Goal: Task Accomplishment & Management: Complete application form

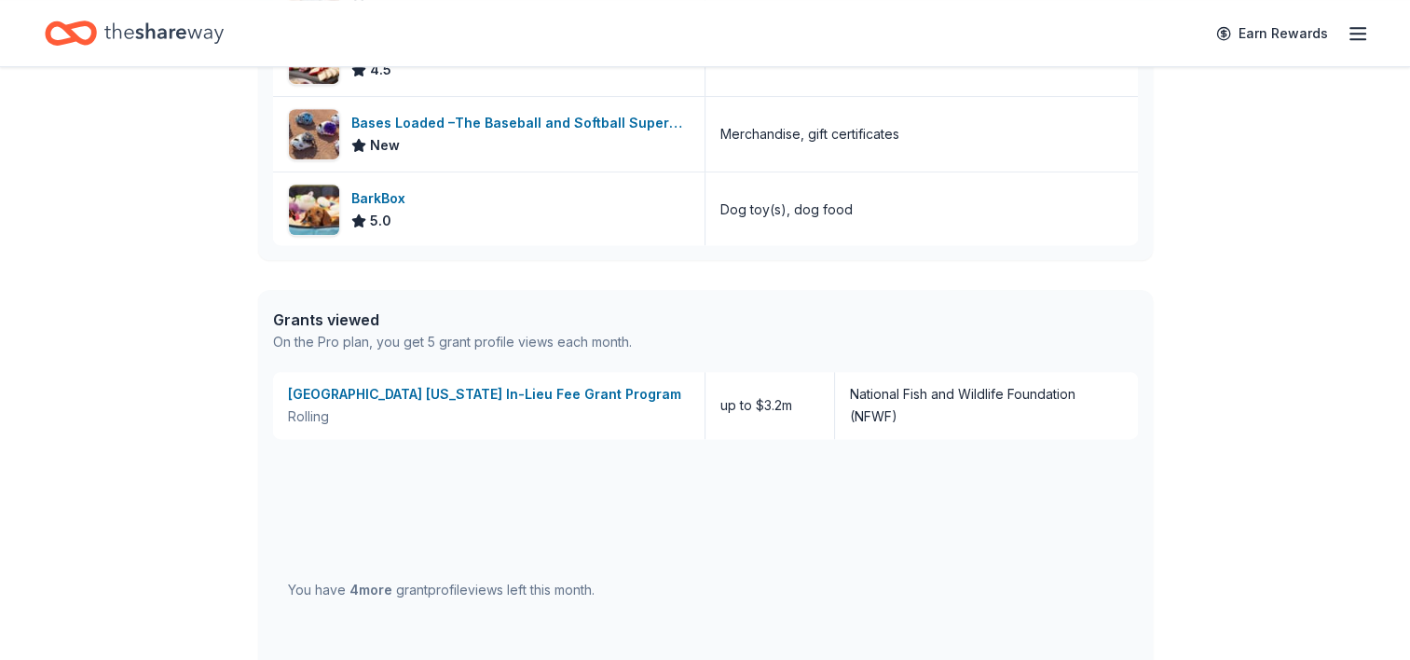
scroll to position [1025, 0]
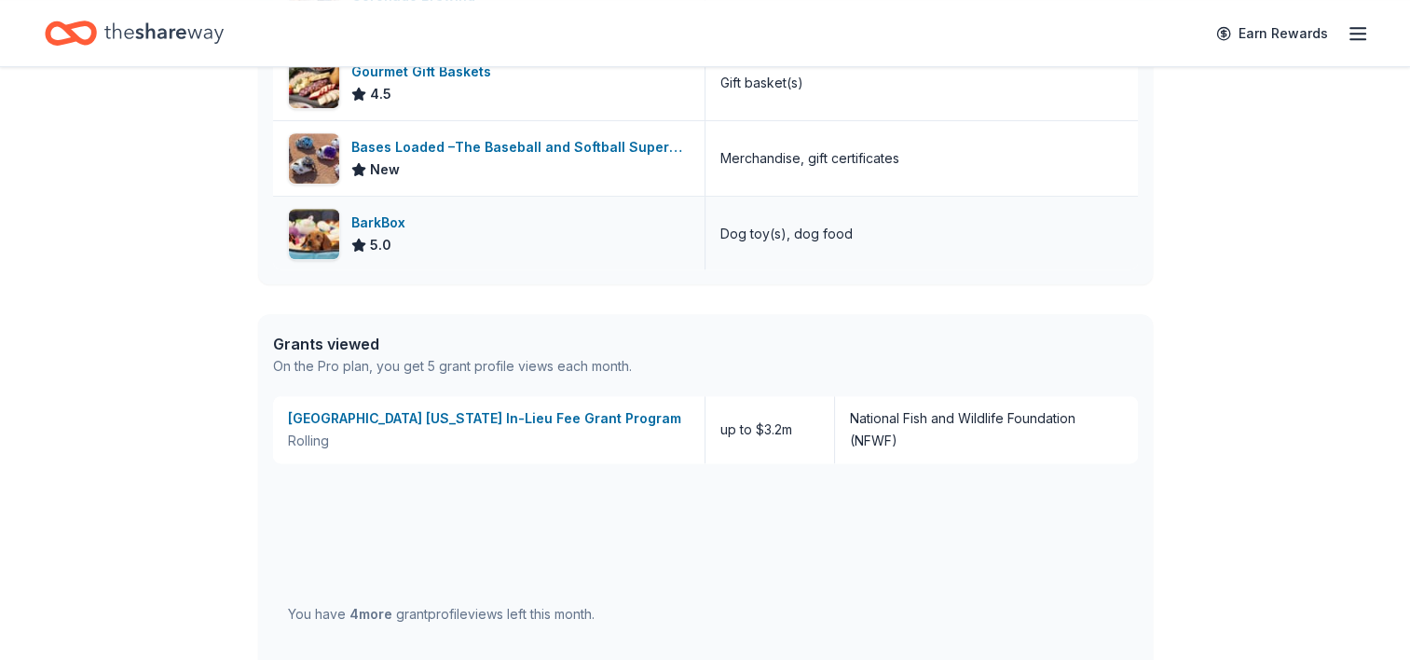
click at [423, 225] on div "BarkBox 5.0" at bounding box center [489, 234] width 432 height 75
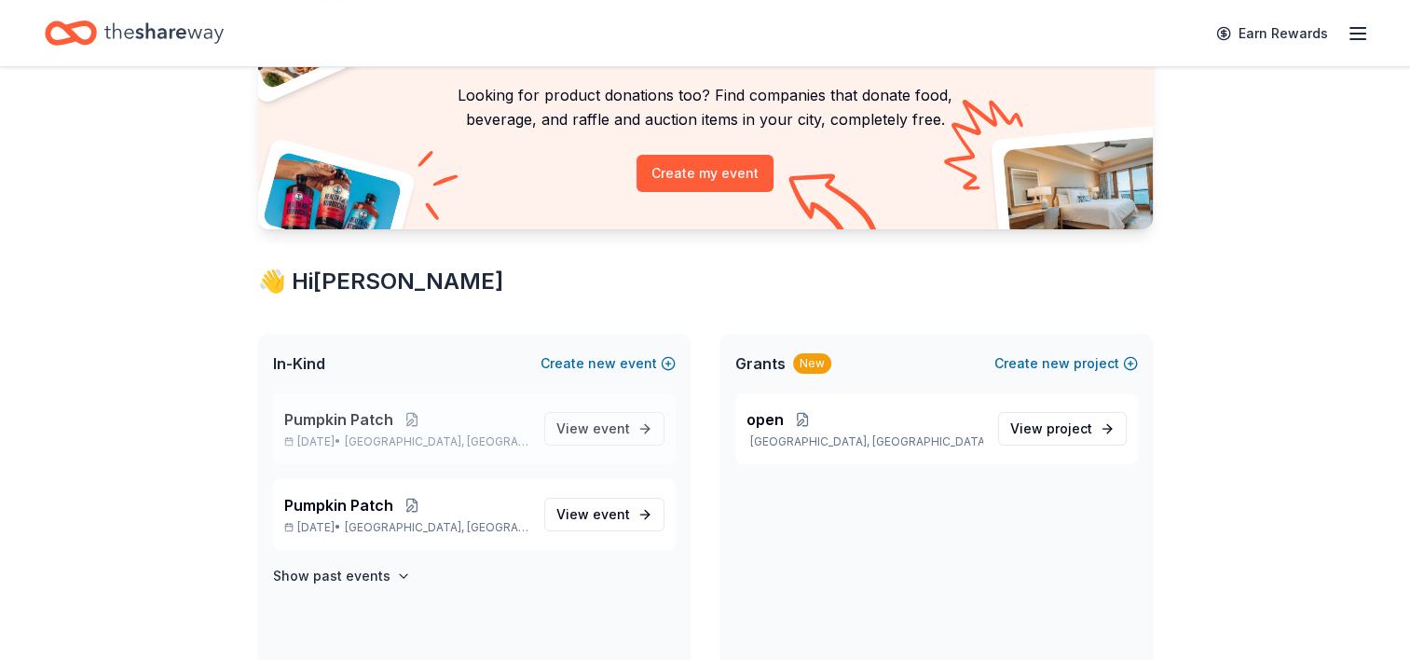
scroll to position [186, 0]
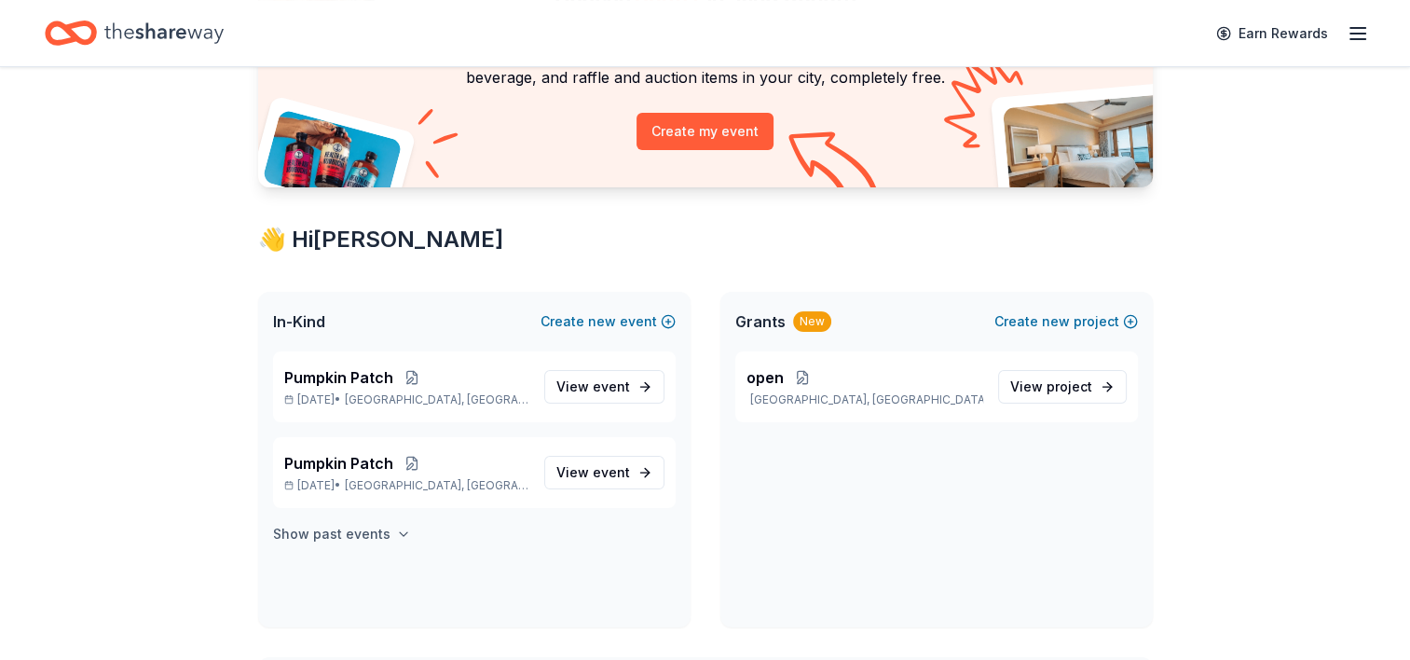
click at [376, 528] on h4 "Show past events" at bounding box center [331, 534] width 117 height 22
click at [614, 479] on span "event" at bounding box center [611, 472] width 37 height 16
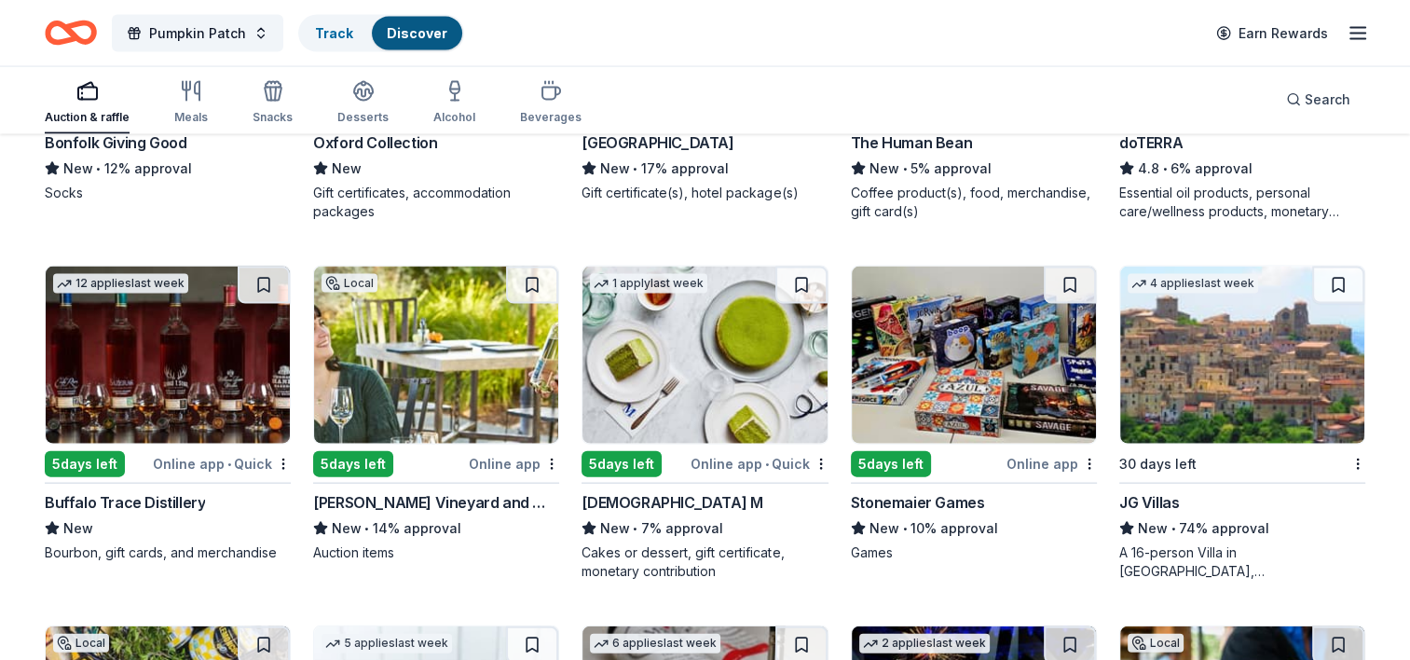
scroll to position [3985, 0]
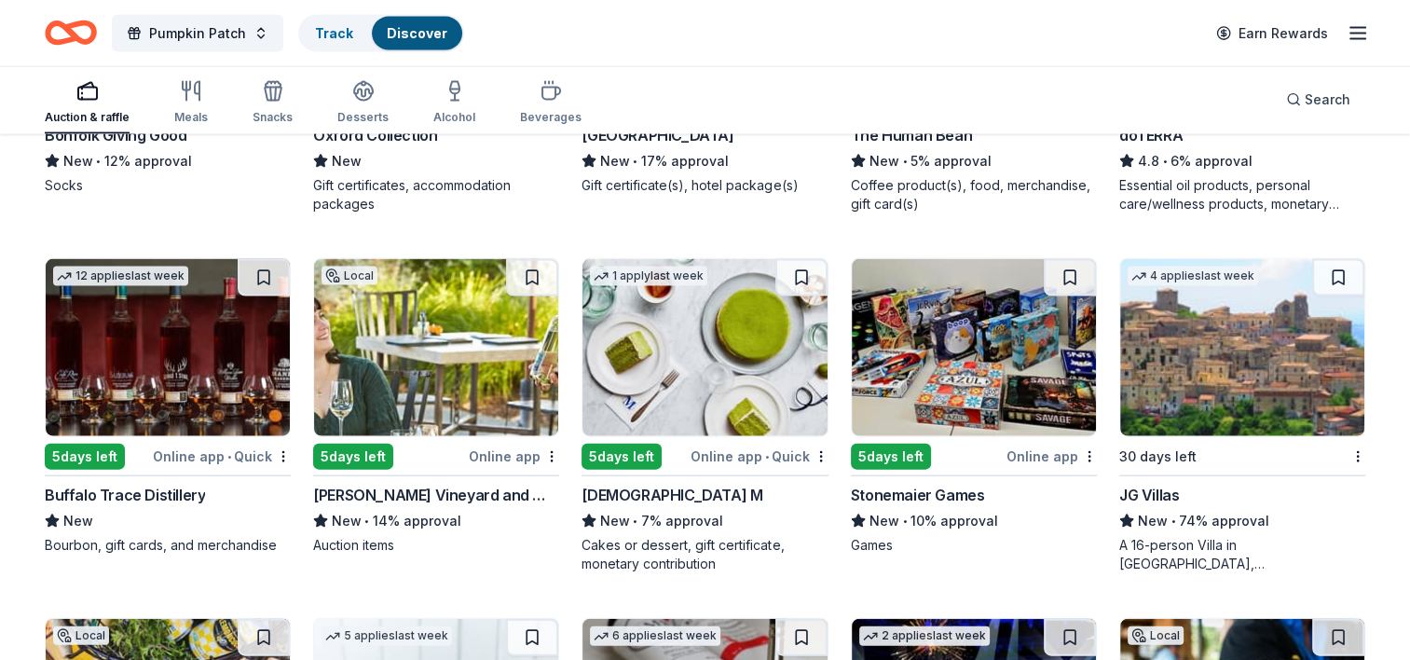
click at [976, 322] on img at bounding box center [974, 347] width 244 height 177
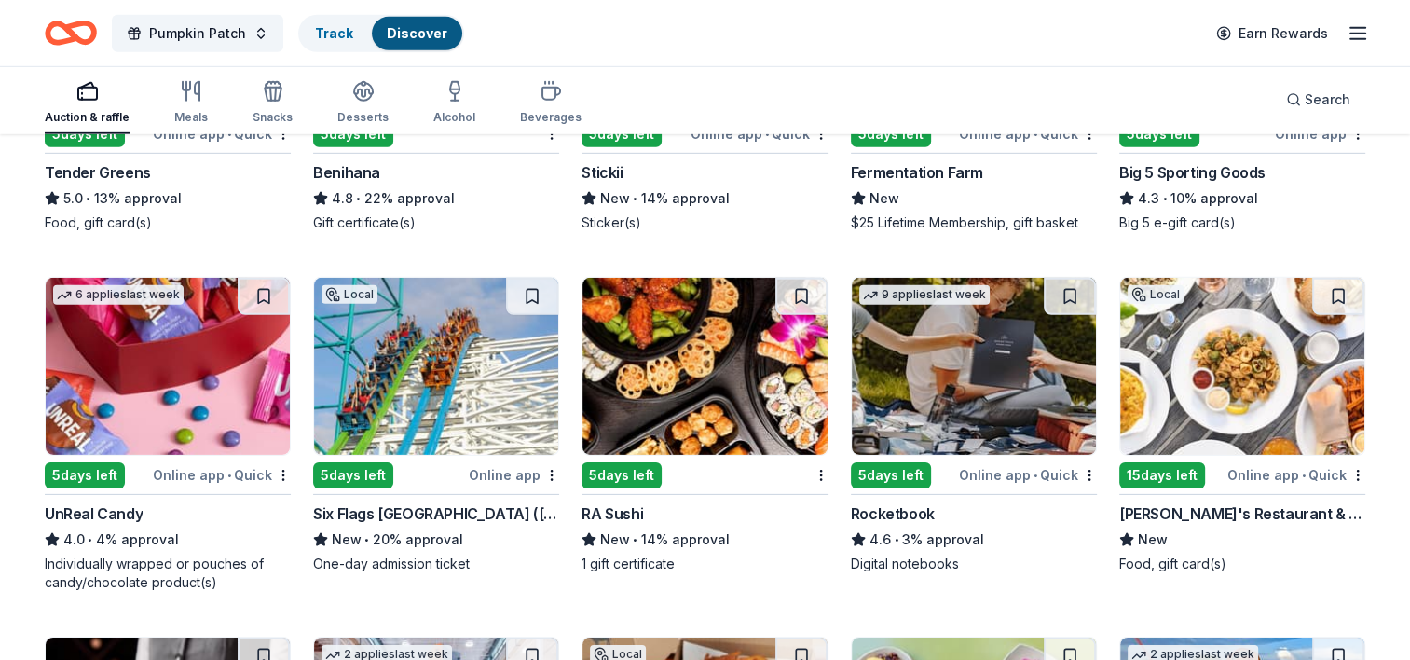
scroll to position [5755, 0]
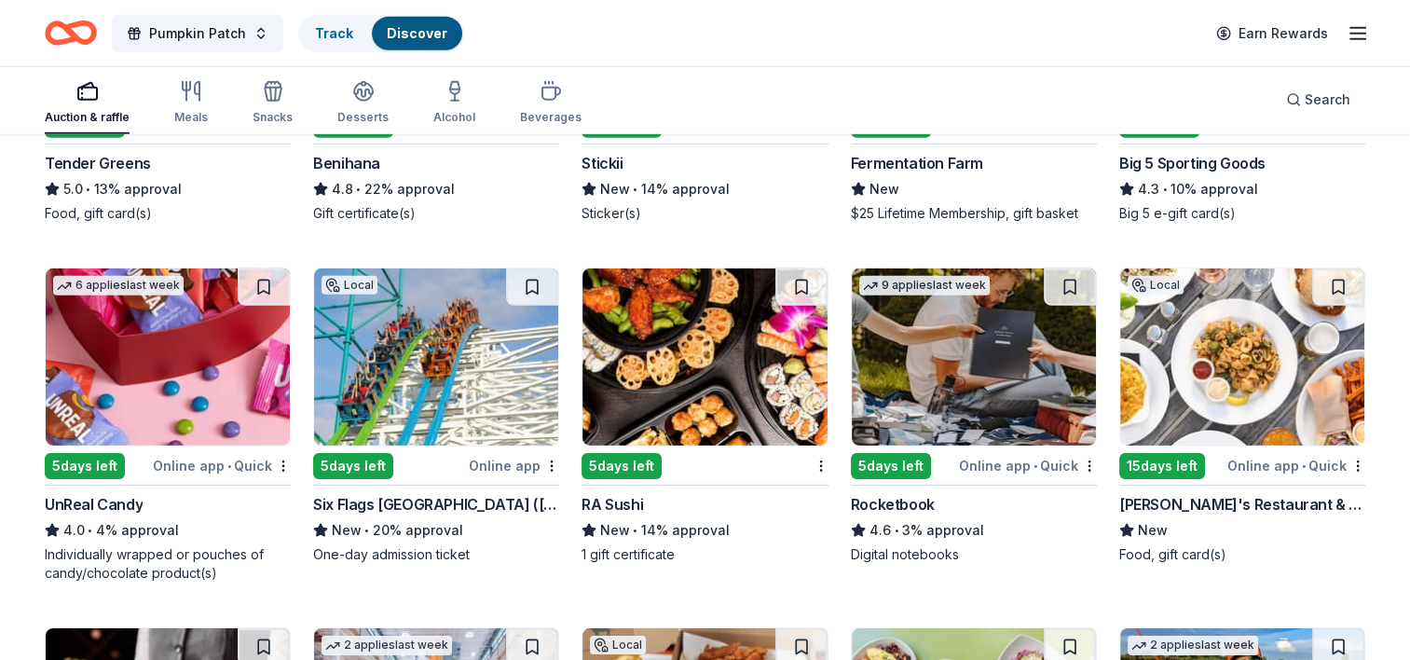
click at [518, 454] on div "Online app" at bounding box center [514, 465] width 90 height 23
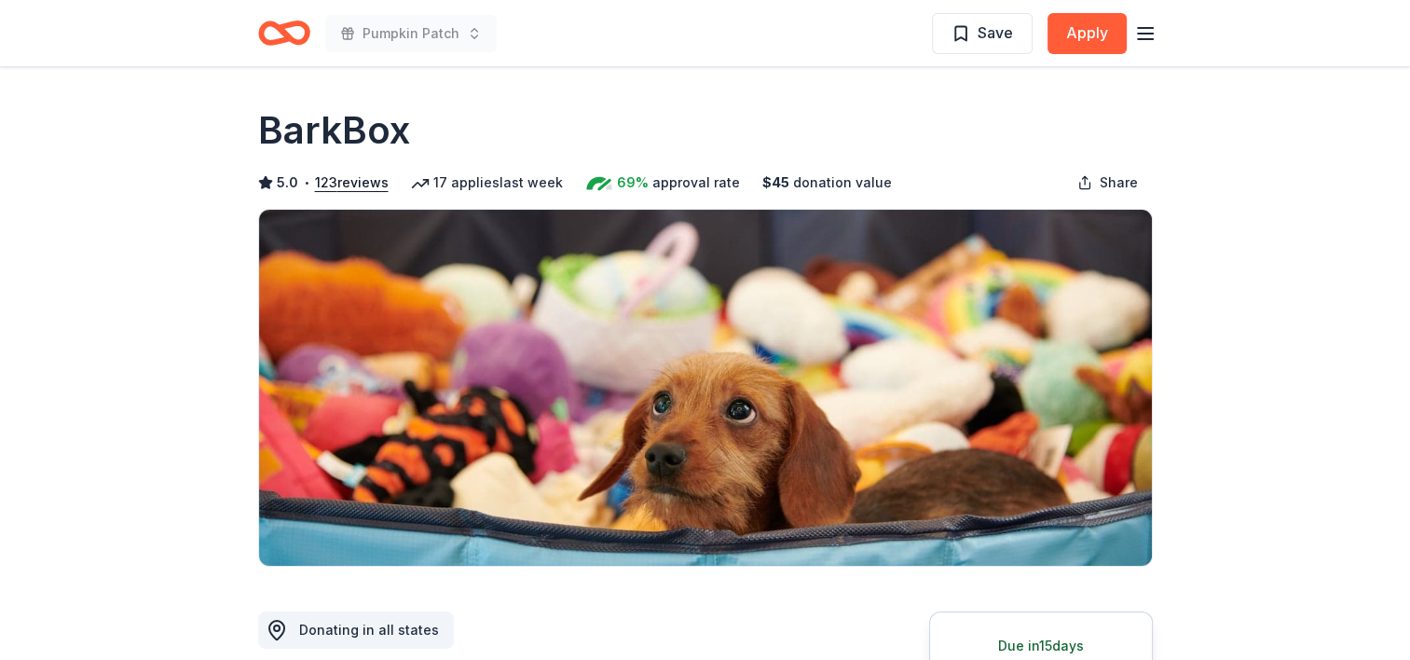
click at [1138, 39] on line "button" at bounding box center [1145, 39] width 15 height 0
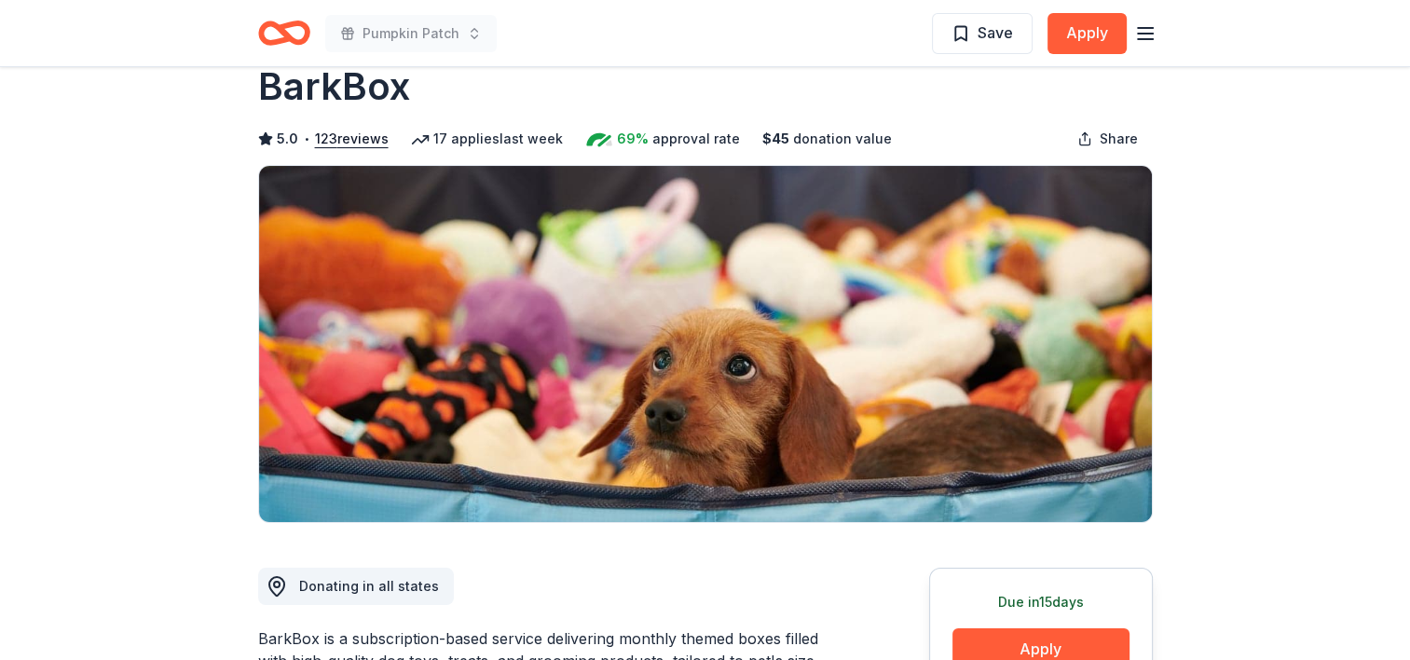
scroll to position [279, 0]
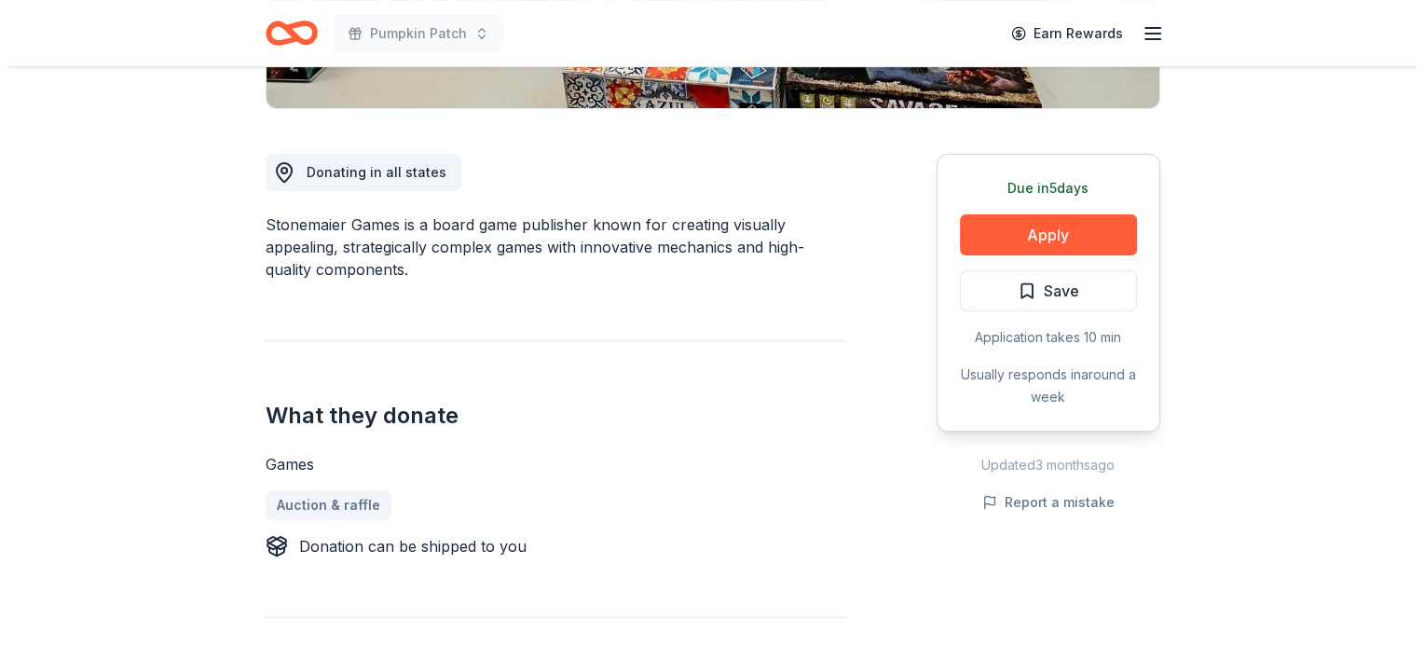
scroll to position [466, 0]
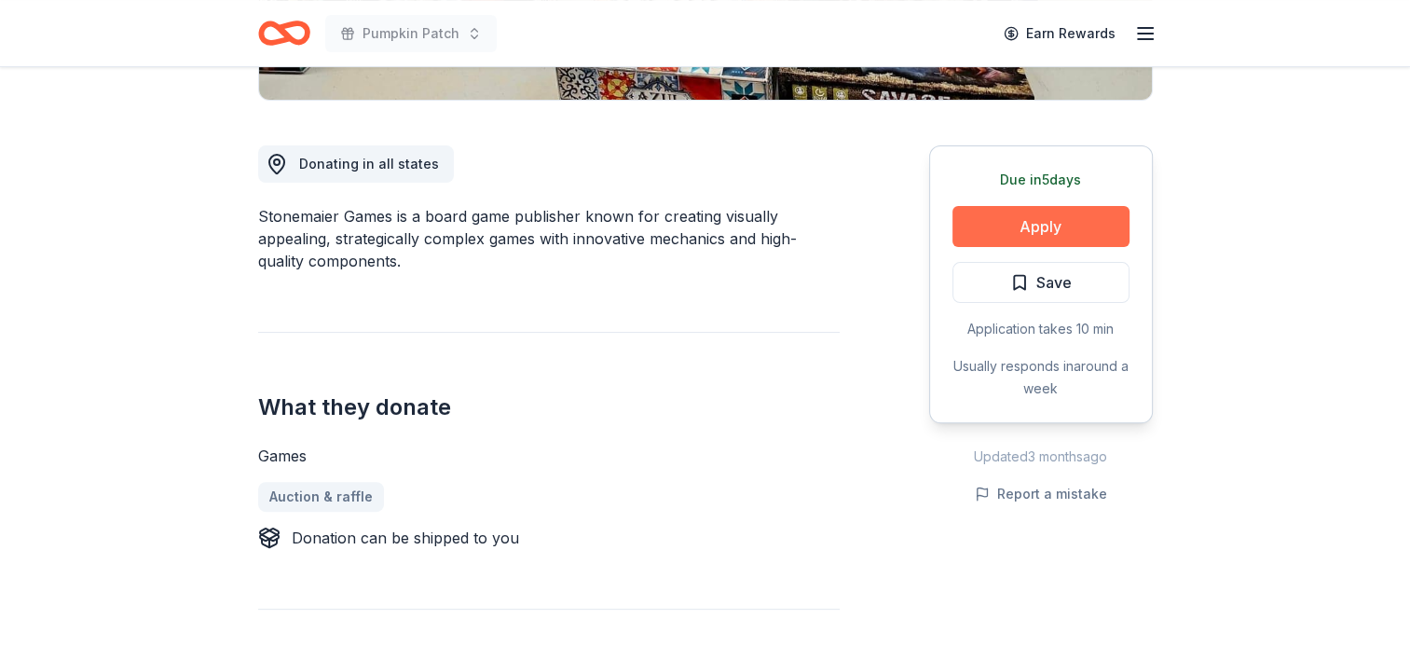
click at [1082, 229] on button "Apply" at bounding box center [1040, 226] width 177 height 41
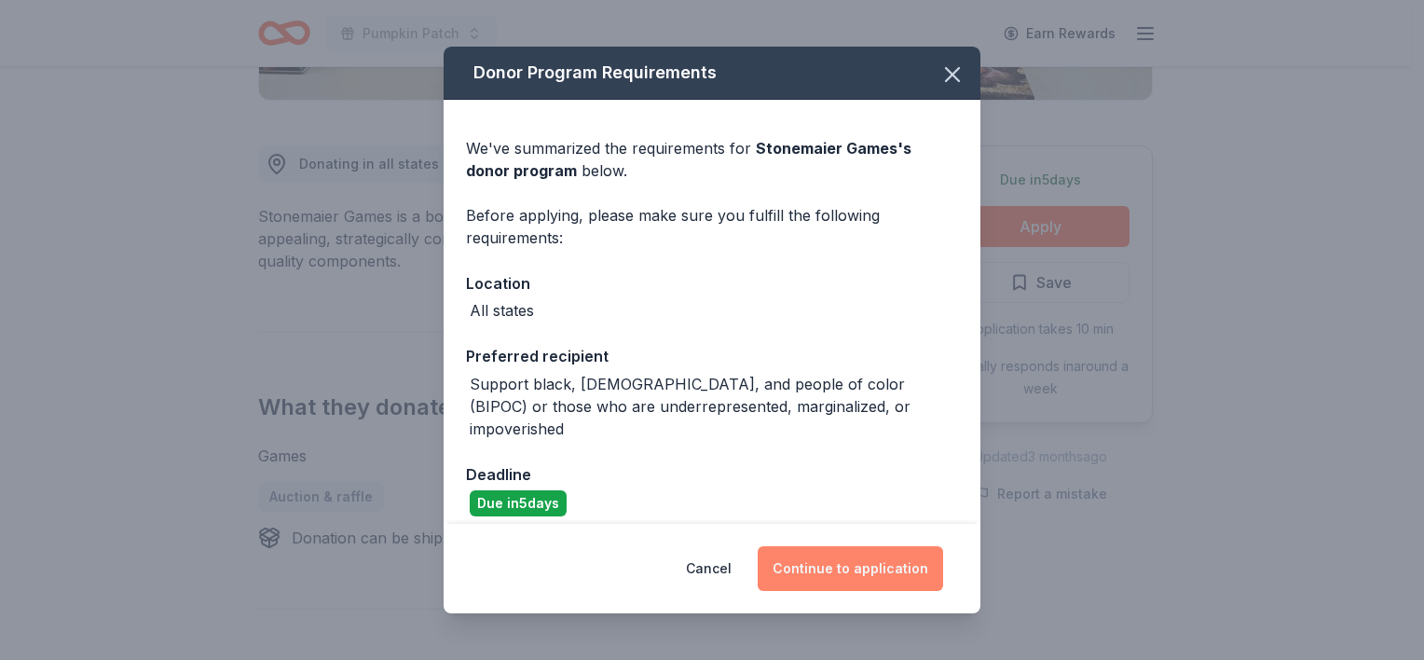
click at [824, 572] on button "Continue to application" at bounding box center [849, 568] width 185 height 45
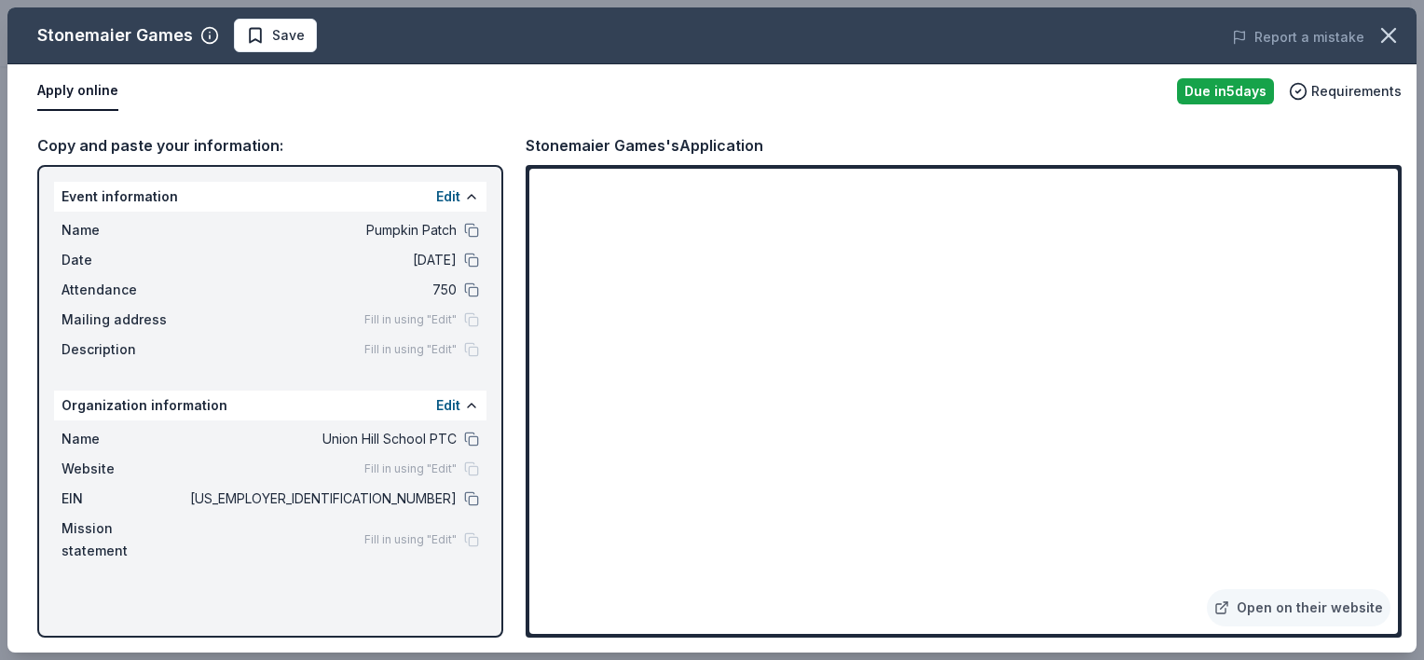
click at [469, 322] on div "Fill in using "Edit"" at bounding box center [421, 319] width 115 height 15
click at [438, 322] on span "Fill in using "Edit"" at bounding box center [410, 319] width 92 height 15
click at [55, 91] on button "Apply online" at bounding box center [77, 91] width 81 height 39
click at [1301, 89] on icon "button" at bounding box center [1298, 90] width 5 height 3
click at [518, 123] on div "Copy and paste your information: Event information Edit Name Pumpkin Patch Date…" at bounding box center [711, 385] width 1409 height 534
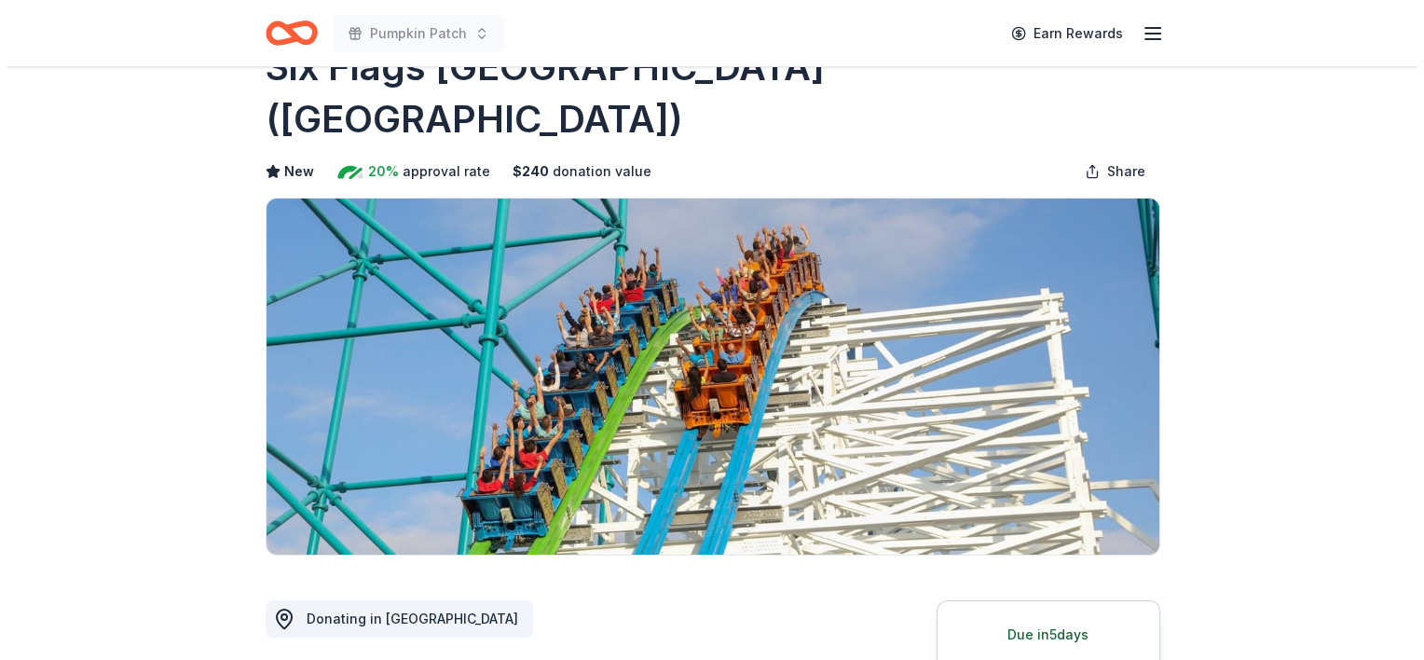
scroll to position [279, 0]
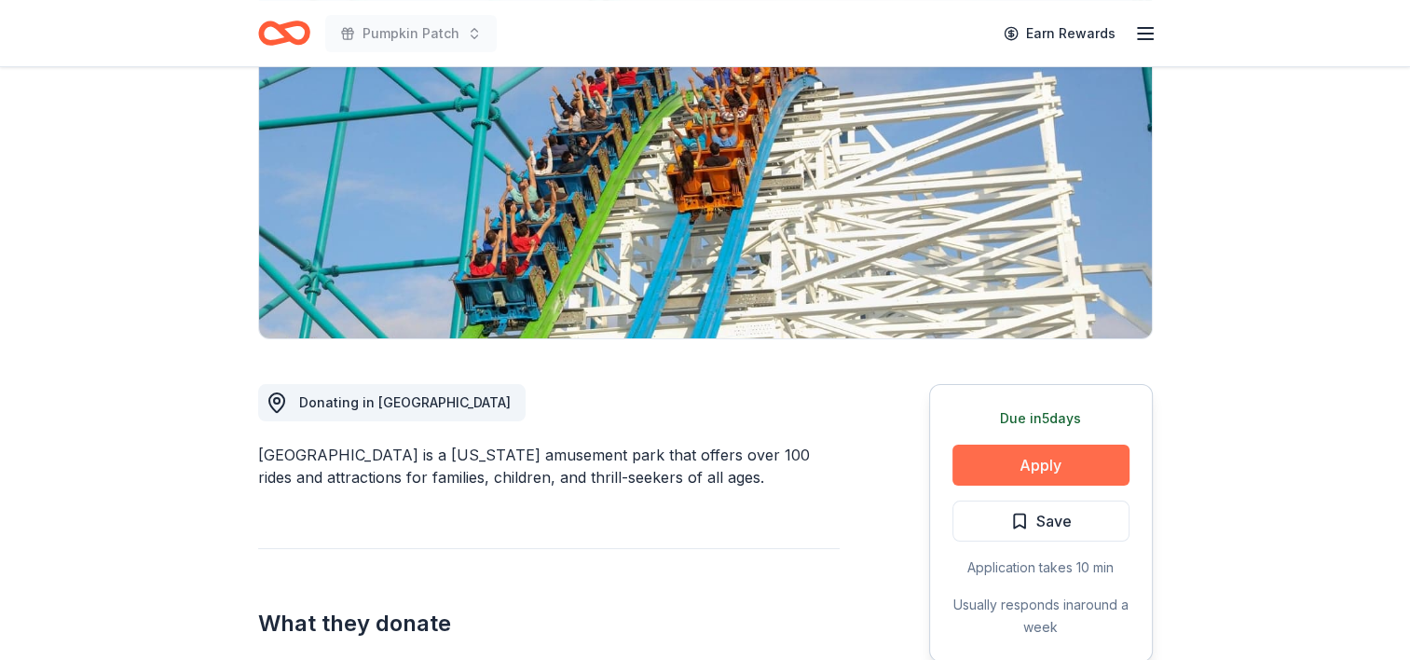
click at [1040, 444] on button "Apply" at bounding box center [1040, 464] width 177 height 41
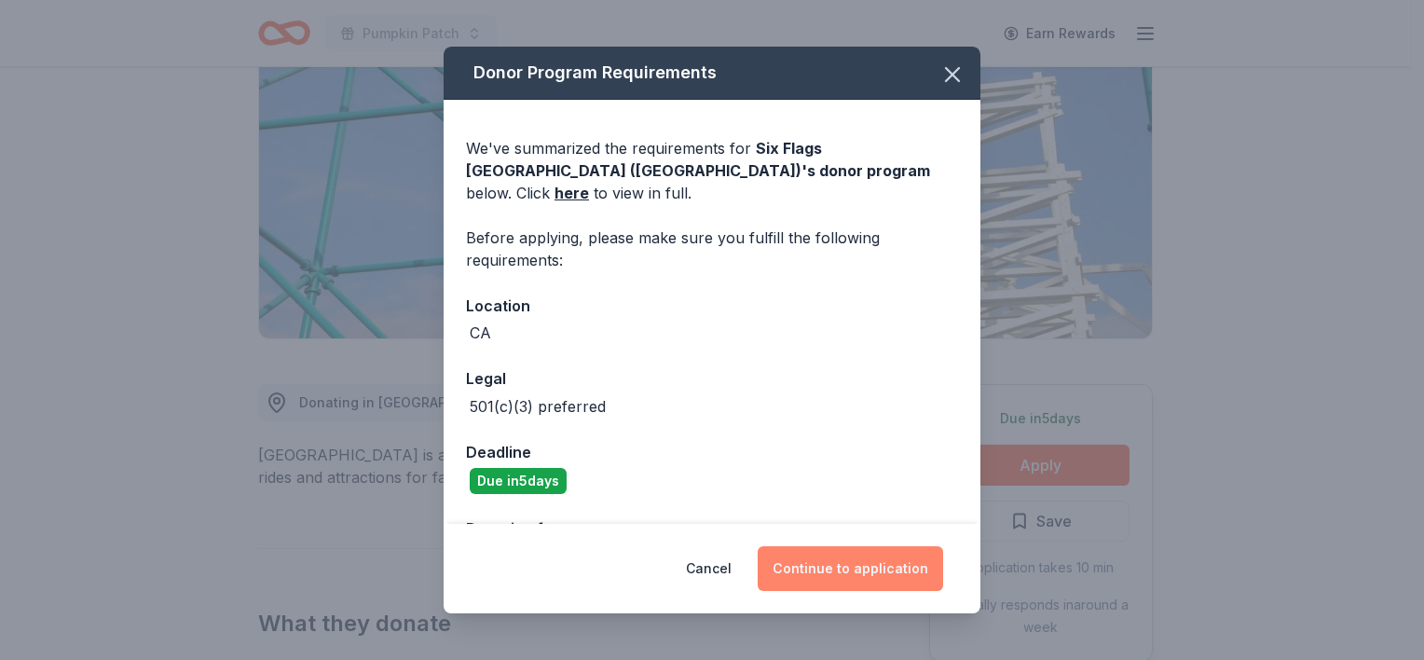
click at [829, 576] on button "Continue to application" at bounding box center [849, 568] width 185 height 45
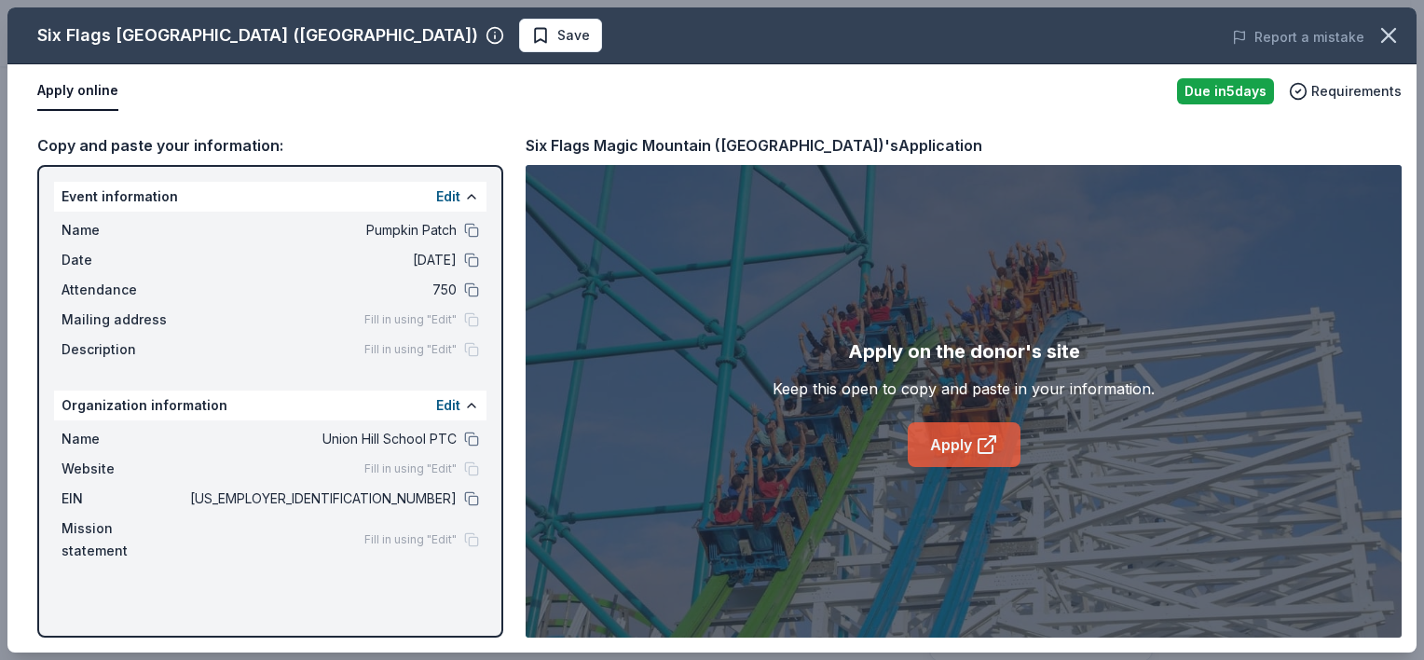
click at [978, 440] on icon at bounding box center [985, 446] width 14 height 14
